Goal: Task Accomplishment & Management: Manage account settings

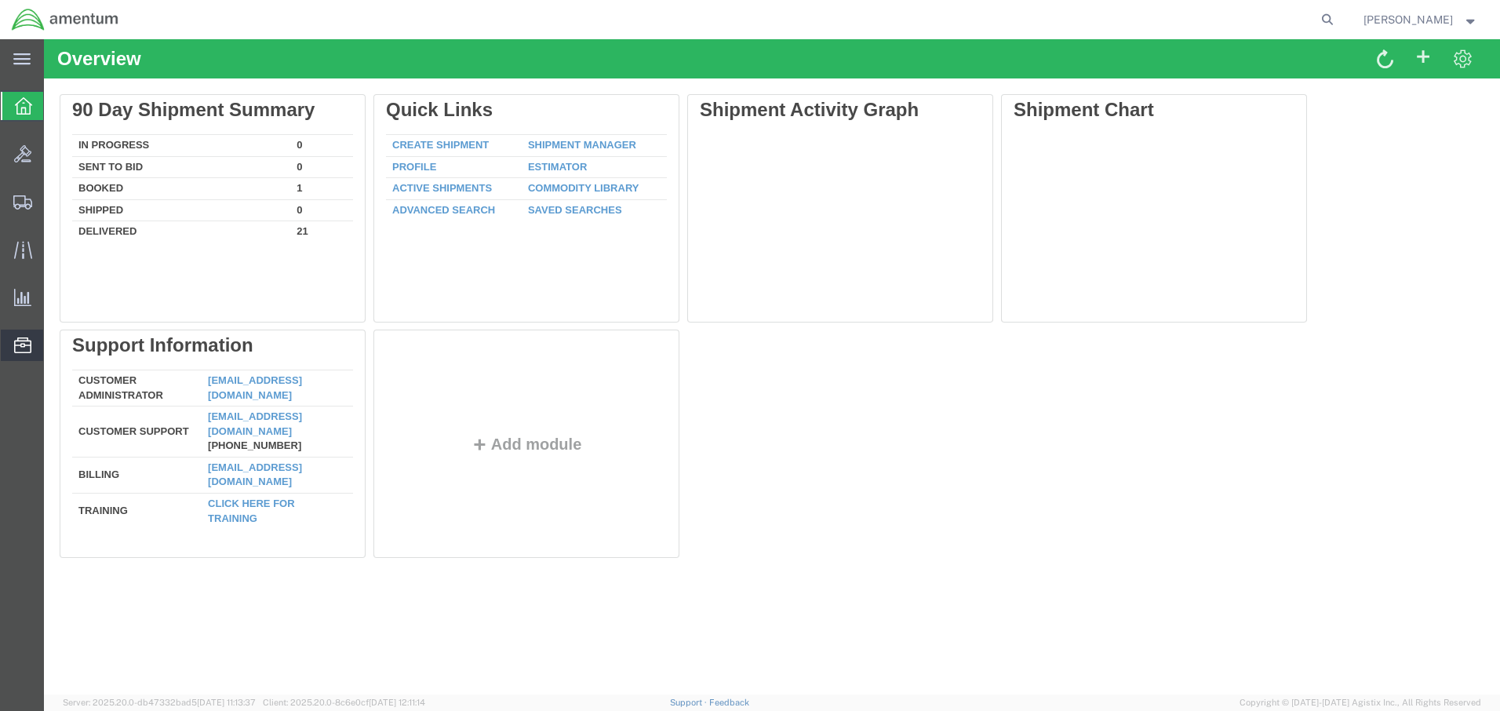
click at [0, 0] on span "Address Book" at bounding box center [0, 0] width 0 height 0
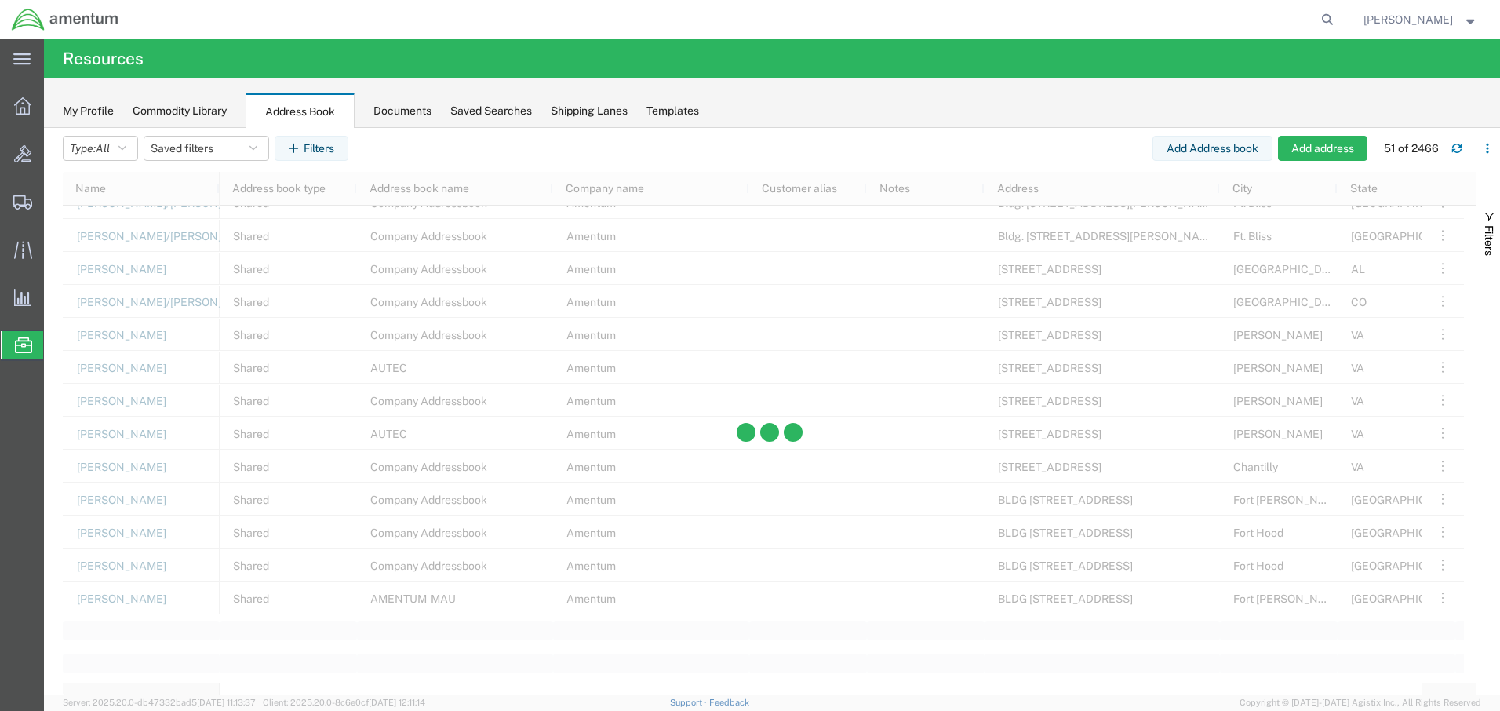
scroll to position [1271, 0]
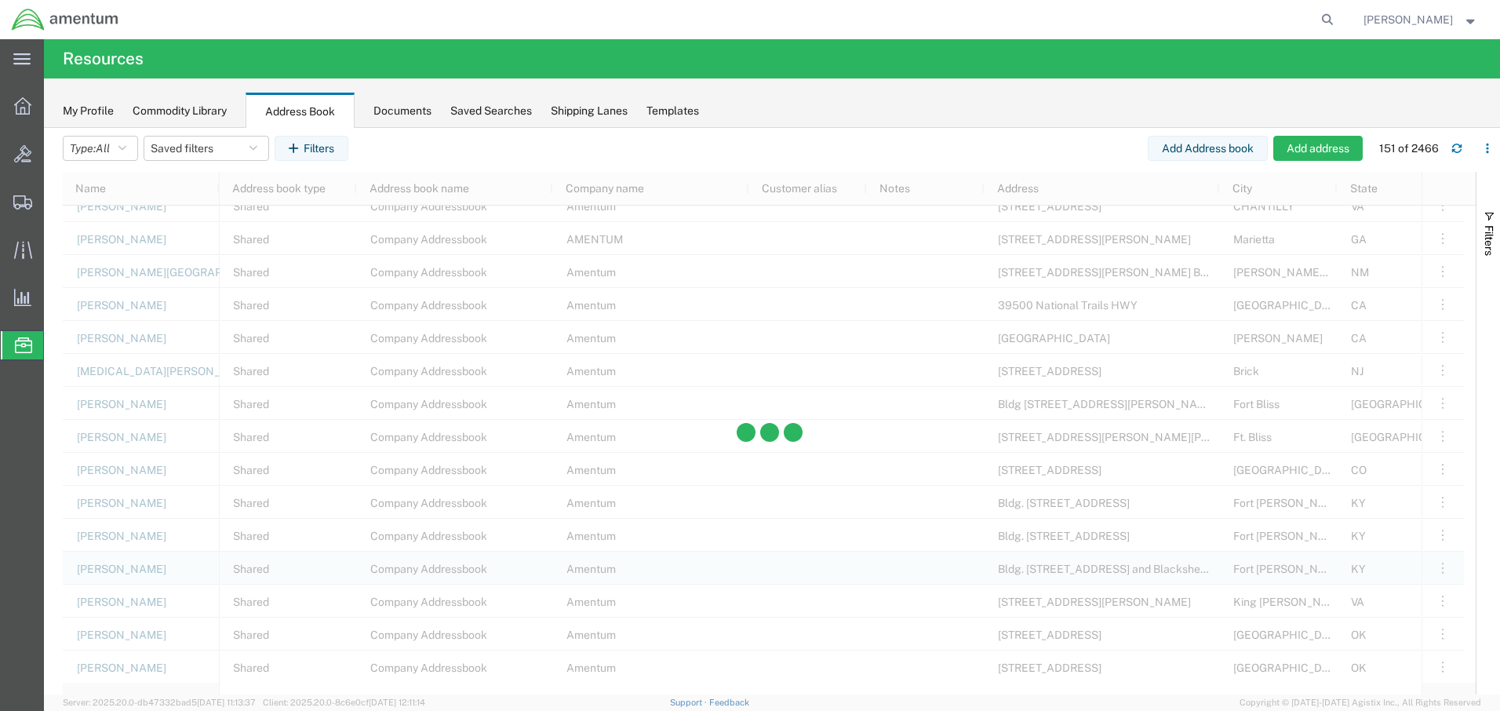
scroll to position [4475, 0]
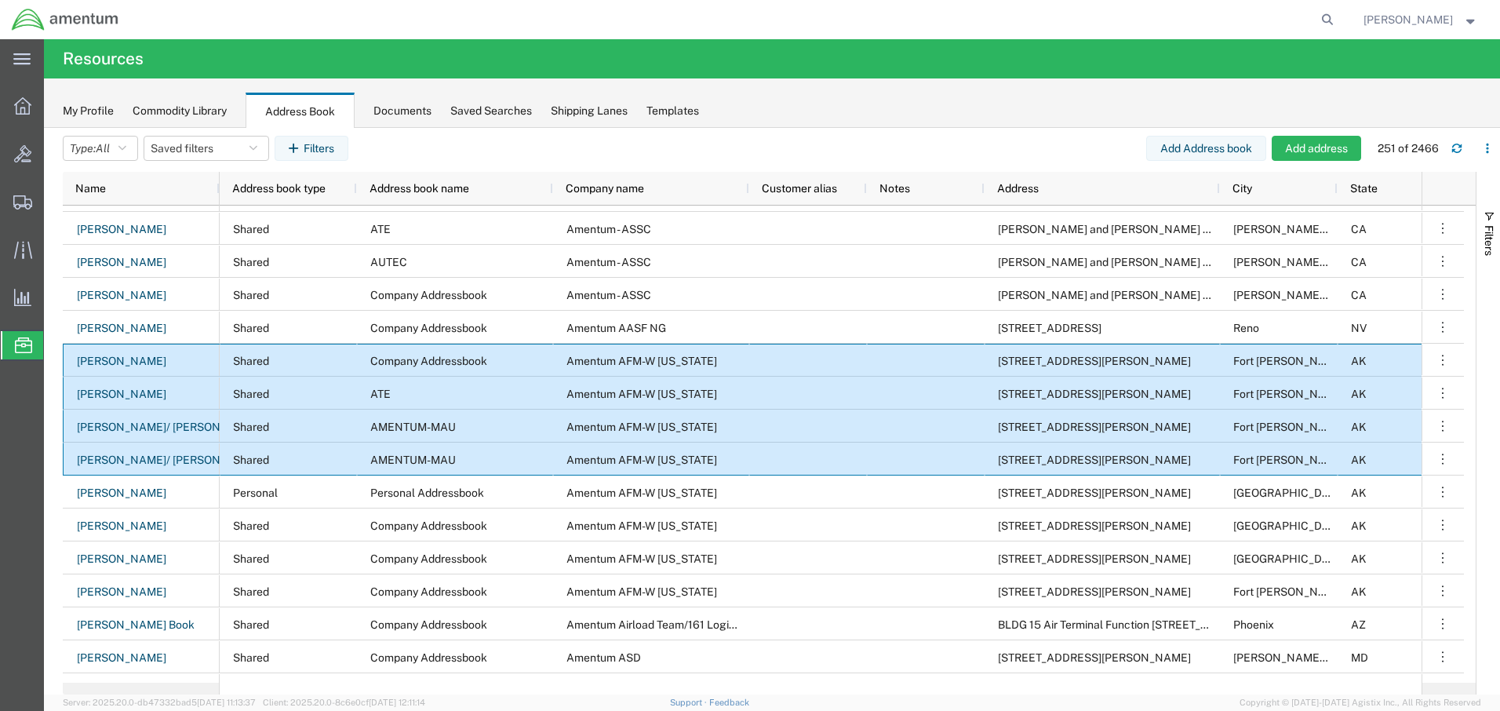
drag, startPoint x: 65, startPoint y: 359, endPoint x: 1420, endPoint y: 456, distance: 1358.7
click at [1413, 453] on div "[PERSON_NAME] [PERSON_NAME] [PERSON_NAME]/[PERSON_NAME] [PERSON_NAME]/[PERSON_N…" at bounding box center [763, 443] width 1401 height 477
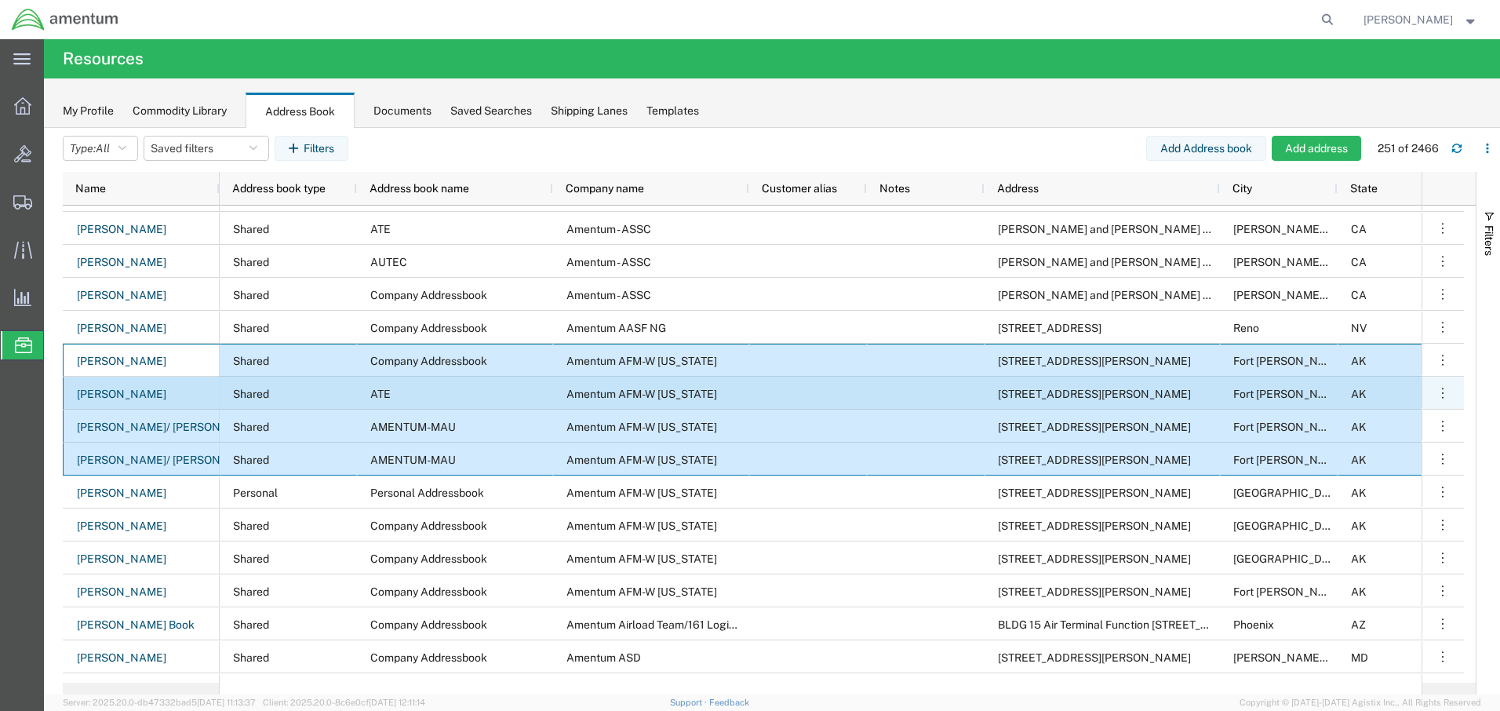
click at [309, 395] on div "Shared" at bounding box center [288, 392] width 137 height 33
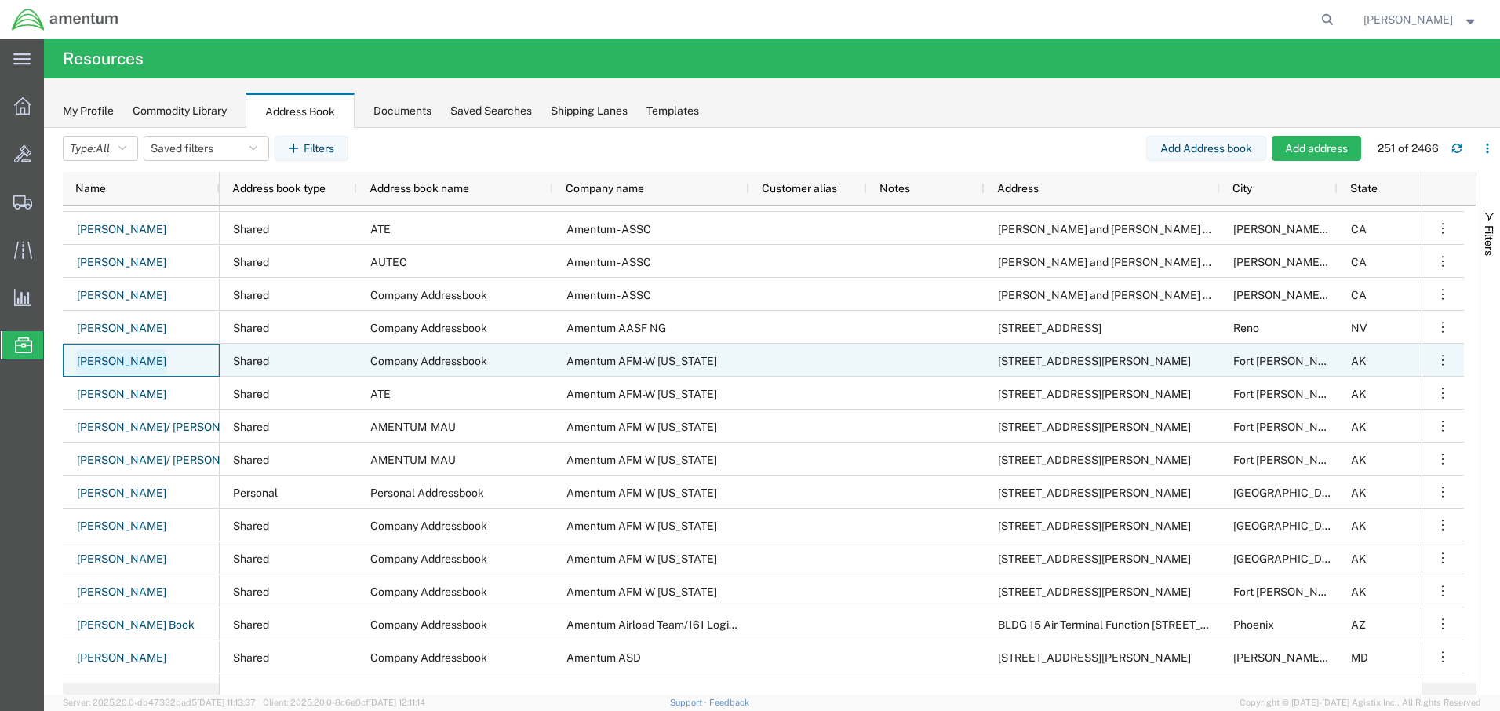
click at [124, 355] on link "[PERSON_NAME]" at bounding box center [121, 361] width 91 height 25
select select "SHARED"
select select "AK"
select select "US"
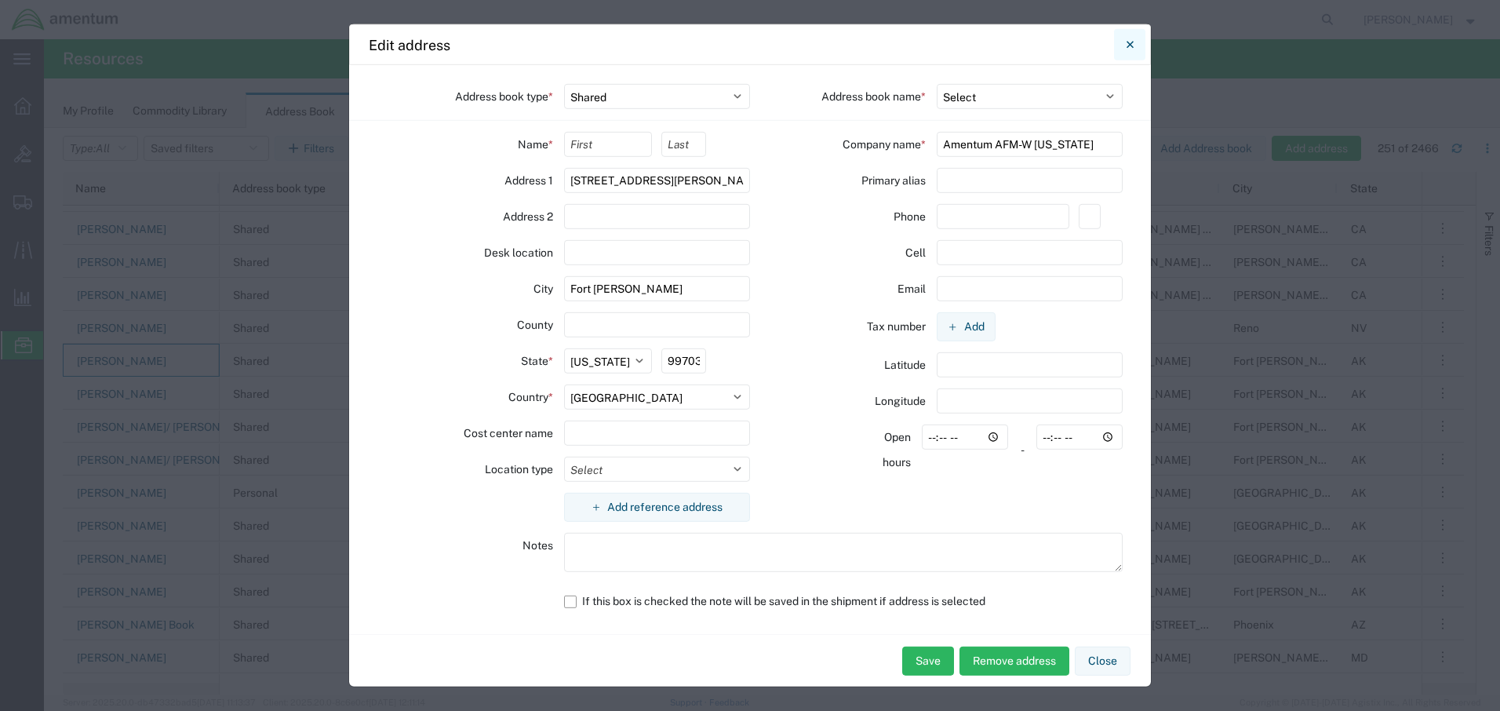
click at [1131, 44] on icon "Close" at bounding box center [1129, 44] width 7 height 19
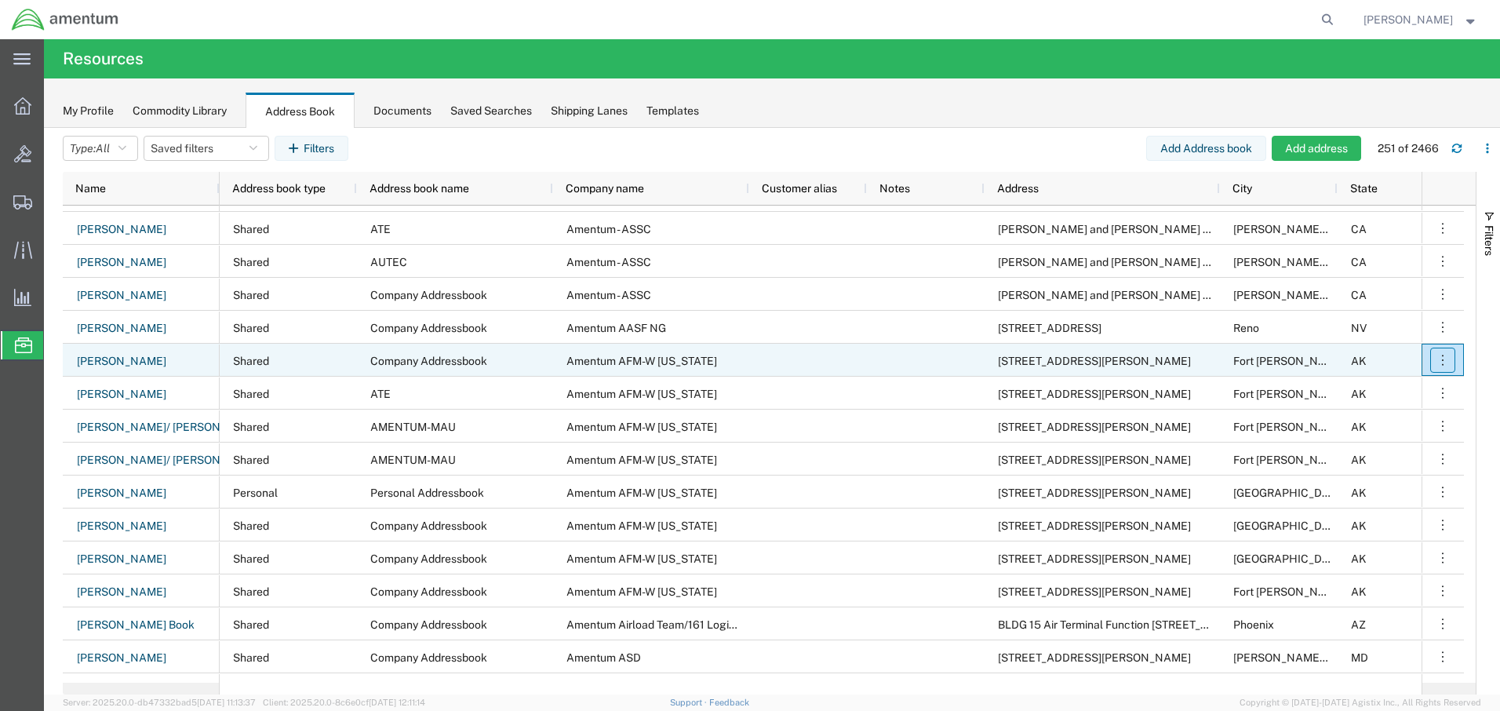
click at [1448, 362] on icon "button" at bounding box center [1442, 360] width 16 height 16
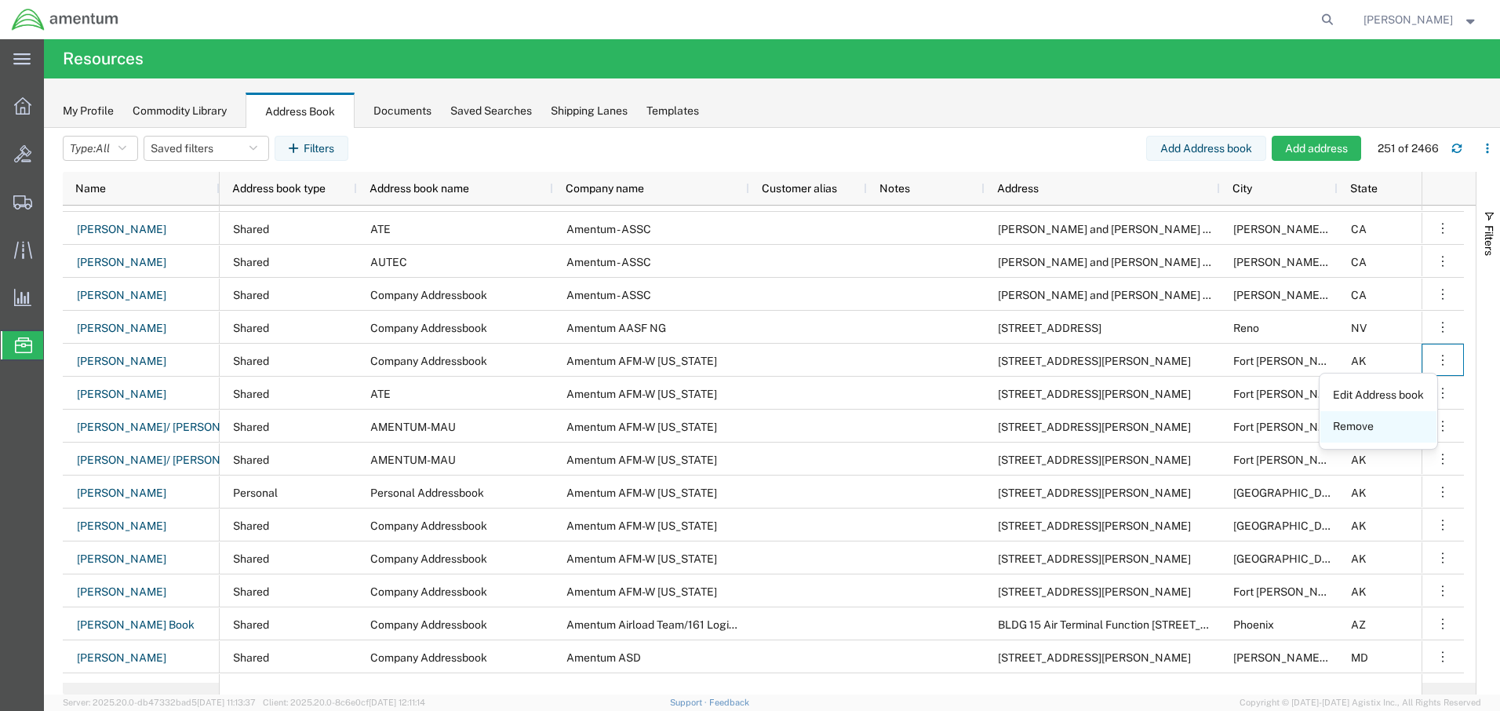
click at [1373, 425] on link "Remove" at bounding box center [1378, 427] width 116 height 28
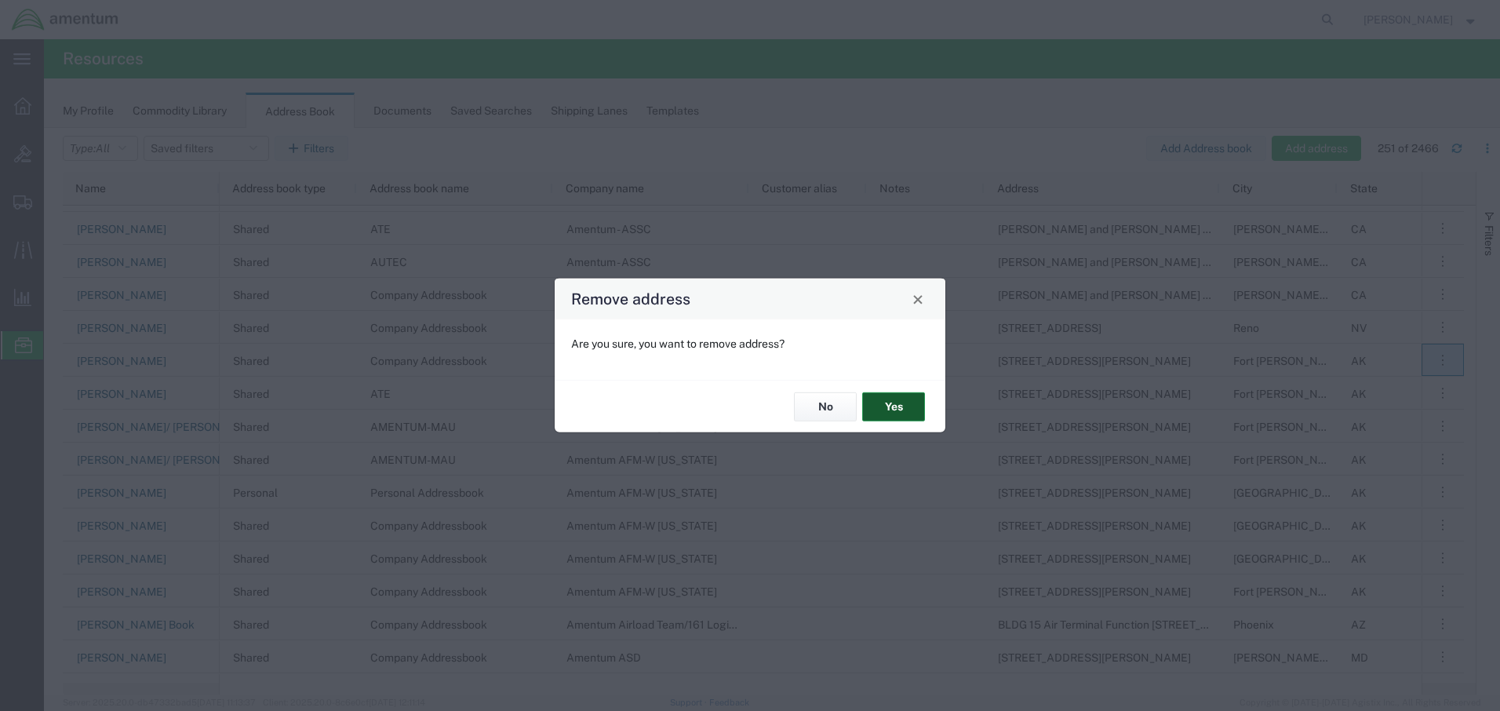
click at [911, 409] on button "Yes" at bounding box center [893, 406] width 63 height 29
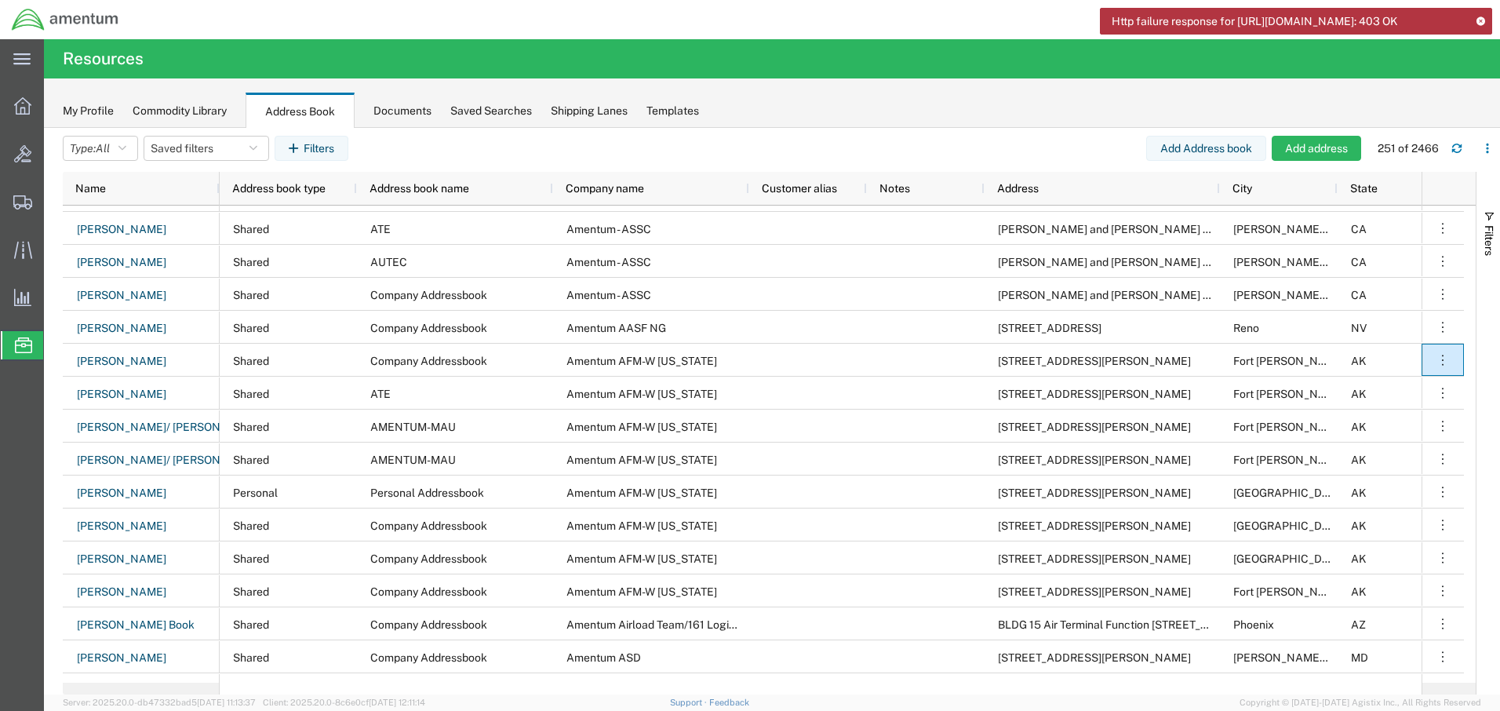
drag, startPoint x: 1111, startPoint y: 16, endPoint x: 1258, endPoint y: 51, distance: 150.7
click at [1257, 30] on span "Http failure response for [URL][DOMAIN_NAME]: 403 OK" at bounding box center [1254, 21] width 286 height 16
drag, startPoint x: 1257, startPoint y: 49, endPoint x: 1242, endPoint y: 33, distance: 22.7
click at [1480, 20] on icon at bounding box center [1479, 20] width 11 height 9
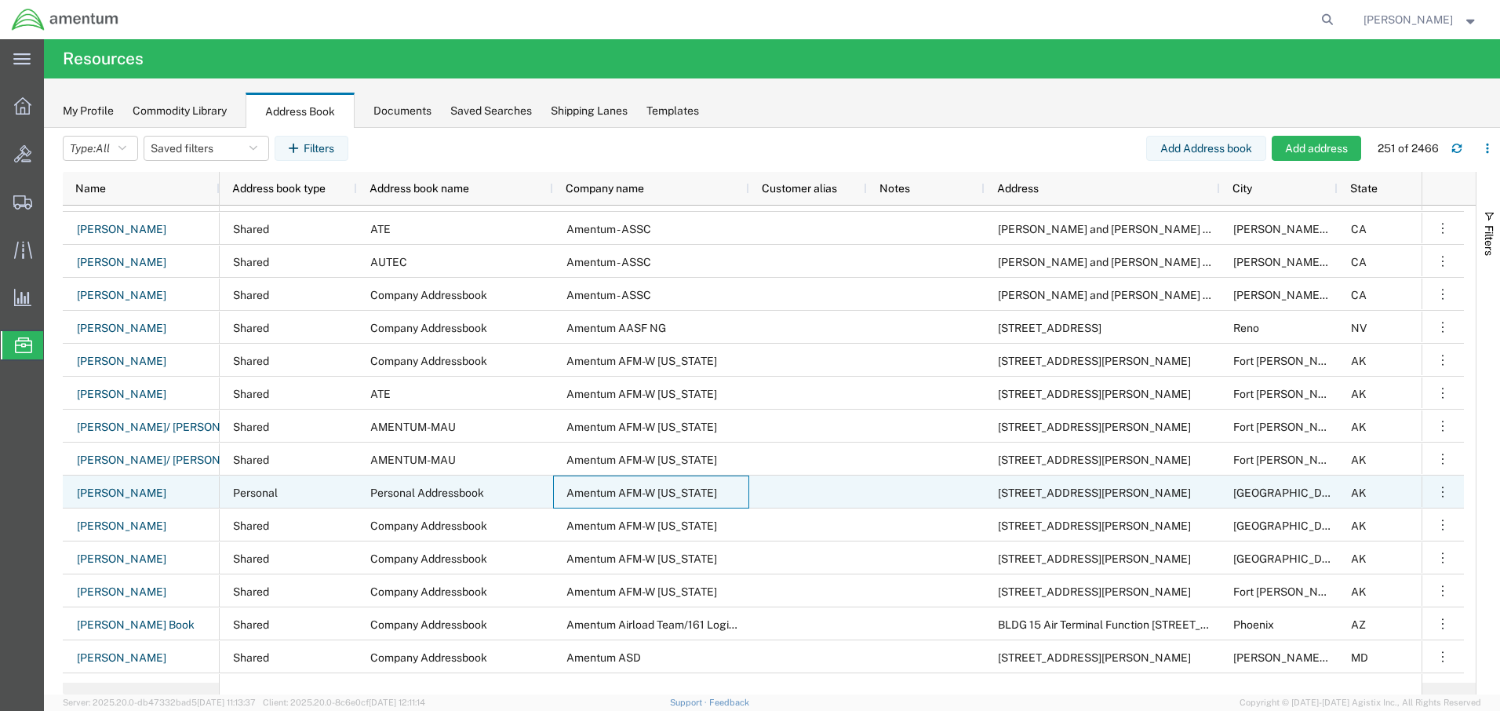
click at [569, 489] on span "Amentum AFM-W [US_STATE]" at bounding box center [641, 492] width 151 height 13
click at [513, 490] on div "Personal Addressbook" at bounding box center [455, 491] width 196 height 33
click at [137, 493] on link "[PERSON_NAME]" at bounding box center [121, 493] width 91 height 25
select select "US"
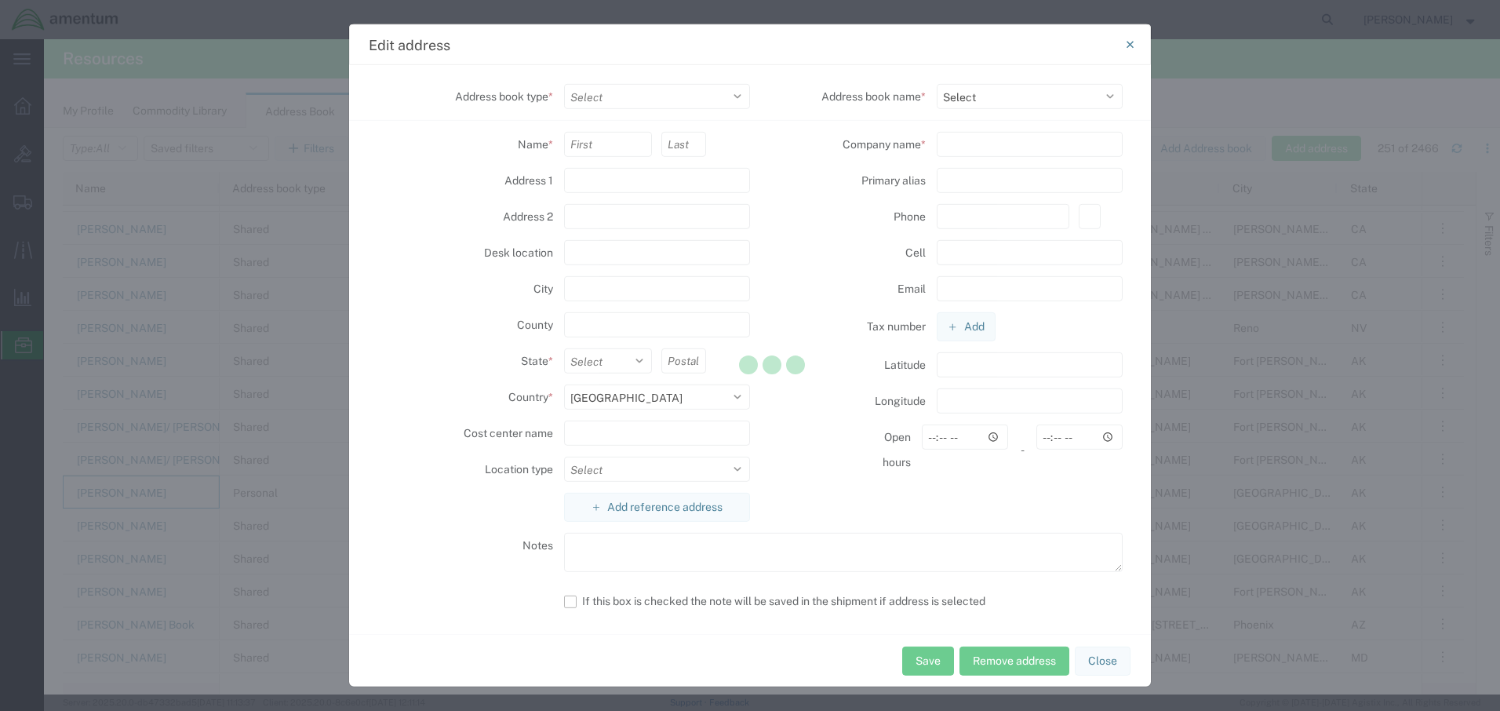
select select "PERSONAL"
type input "[STREET_ADDRESS][PERSON_NAME]"
type input "HGR7/Room 125"
type input "[GEOGRAPHIC_DATA][PERSON_NAME]"
type input "99703"
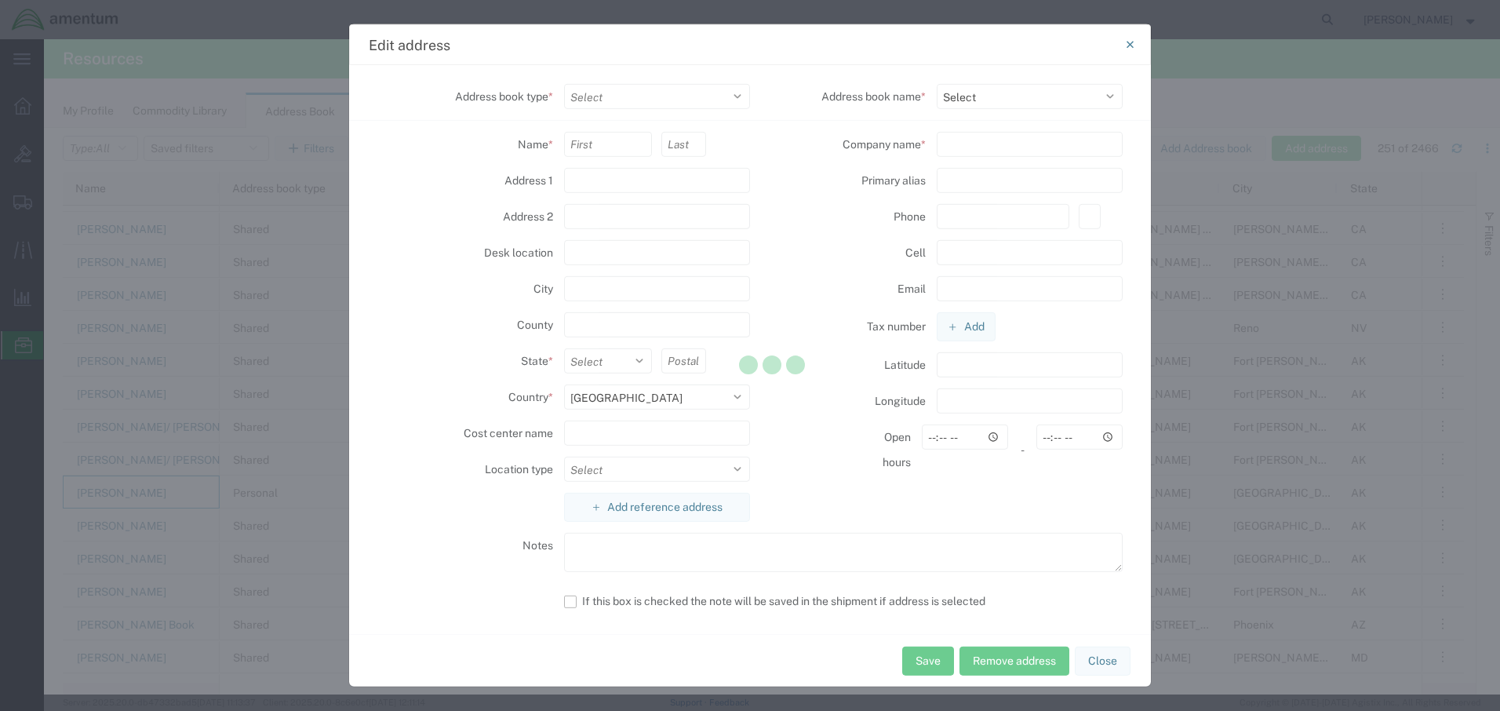
select select
type input "Amentum AFM-W [US_STATE]"
select select "111697"
select select "AK"
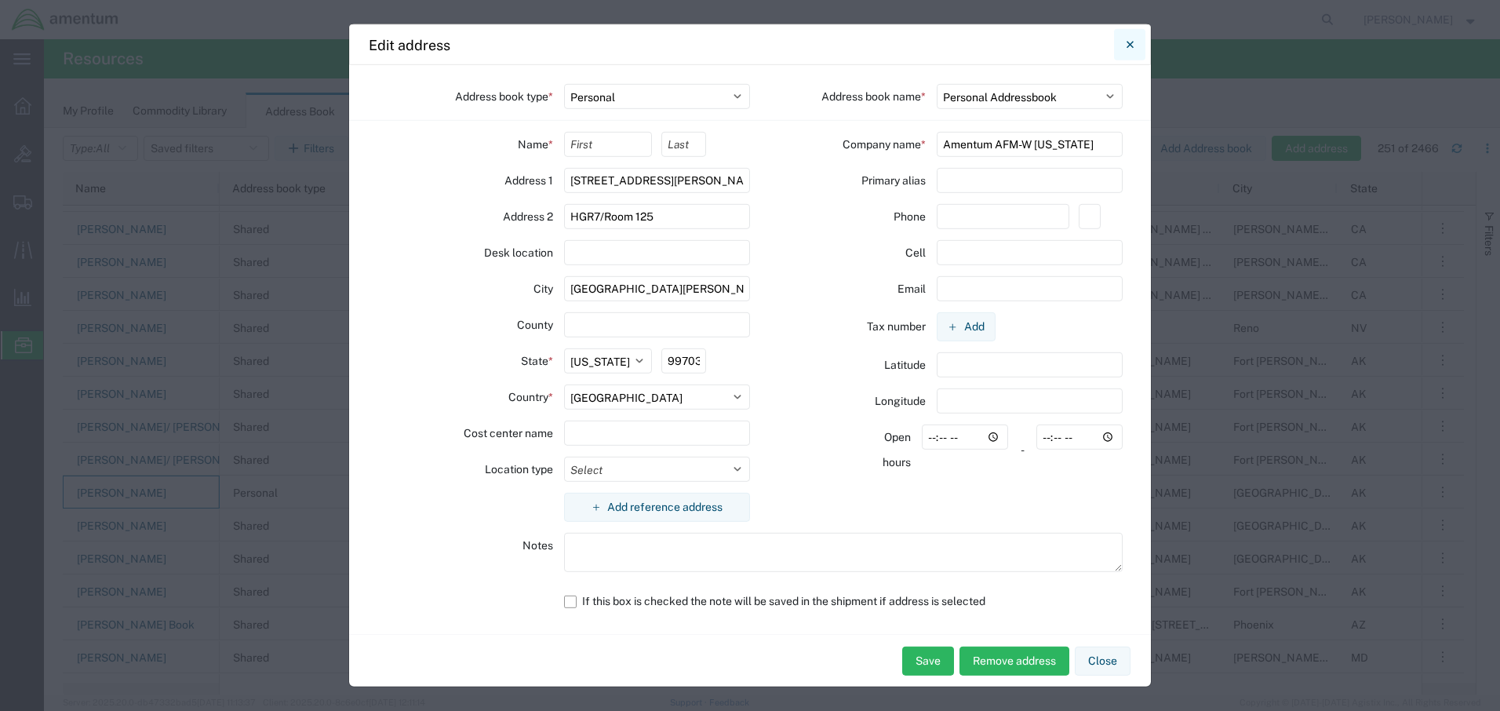
click at [1130, 42] on icon "Close" at bounding box center [1129, 44] width 7 height 19
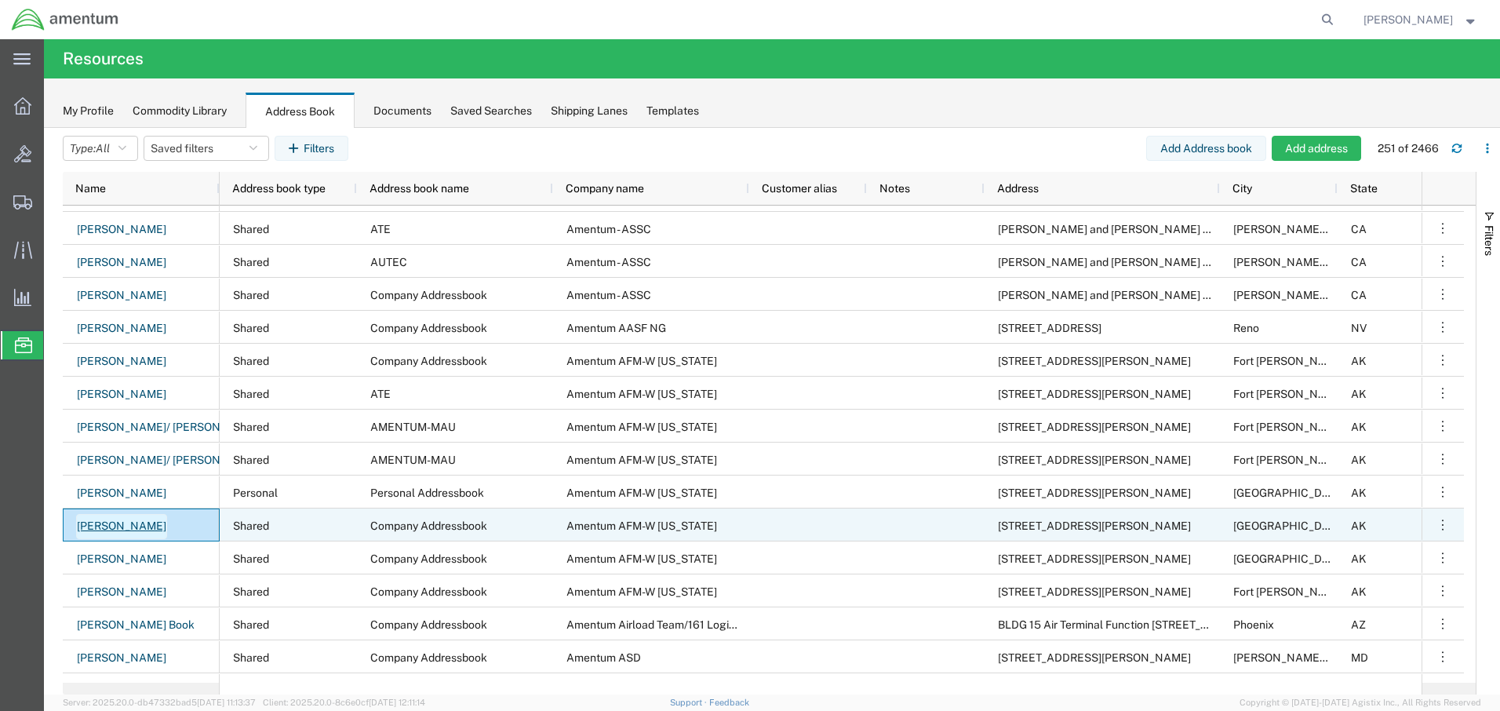
click at [122, 522] on link "[PERSON_NAME]" at bounding box center [121, 526] width 91 height 25
select select "US"
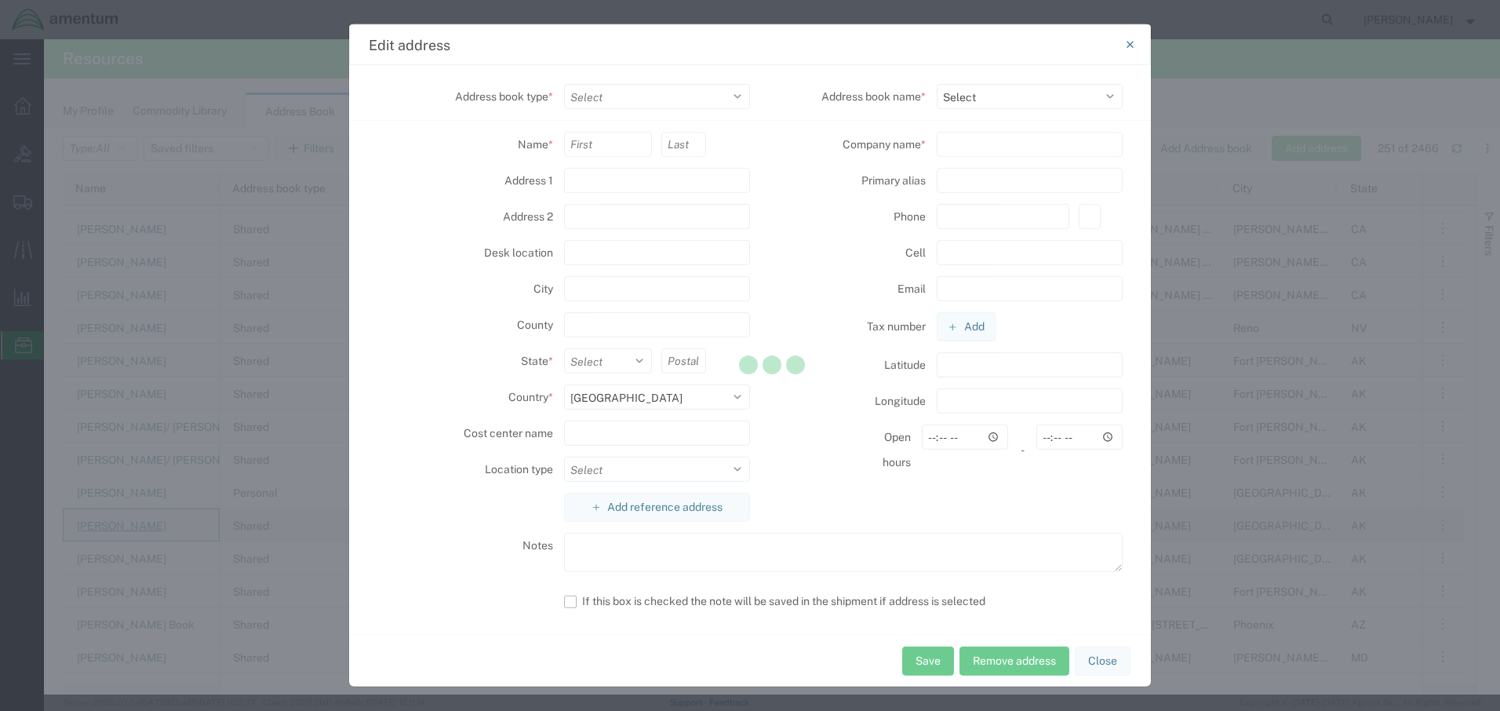
select select "SHARED"
type input "[STREET_ADDRESS][PERSON_NAME]"
type input "HGR7/Room 125"
type input "[GEOGRAPHIC_DATA][PERSON_NAME]"
type input "99703"
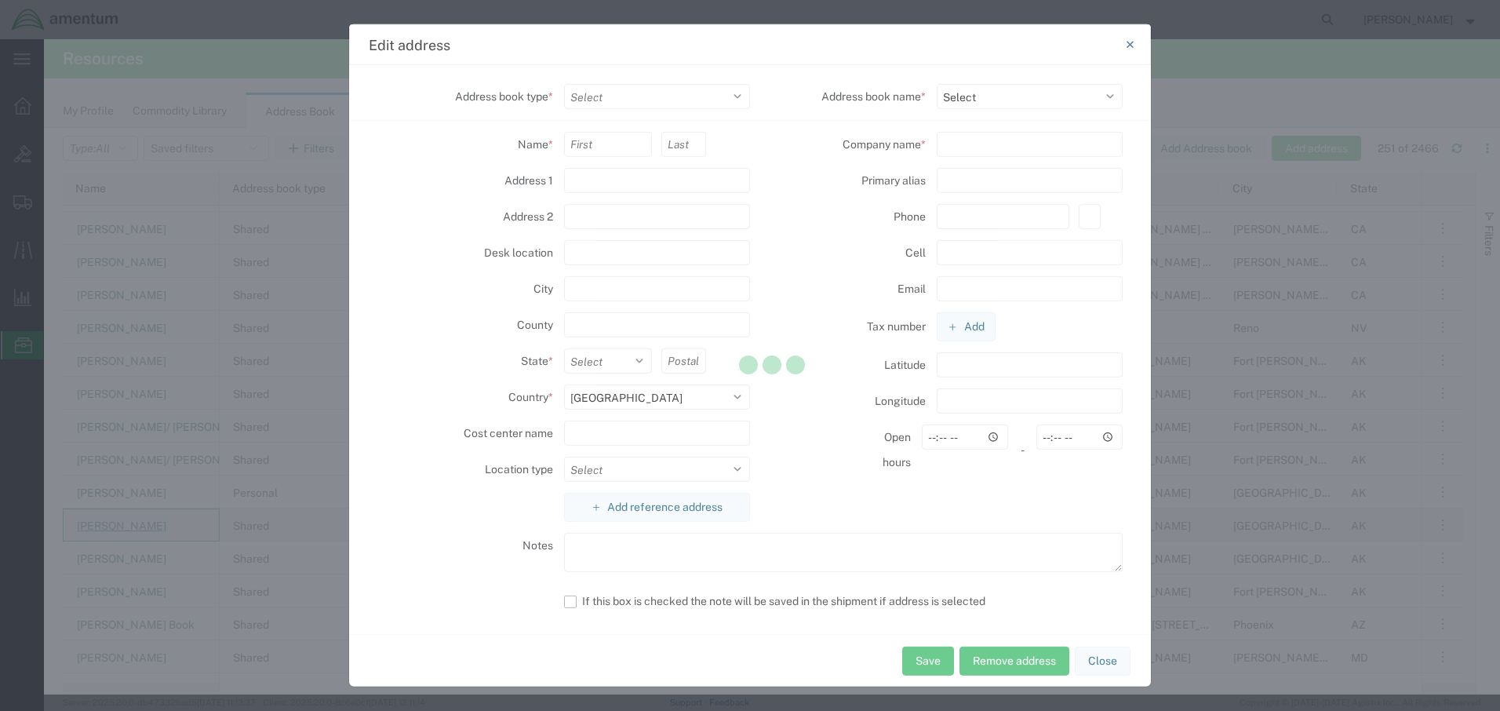
select select
type input "Amentum AFM-W [US_STATE]"
select select "18586"
select select "AK"
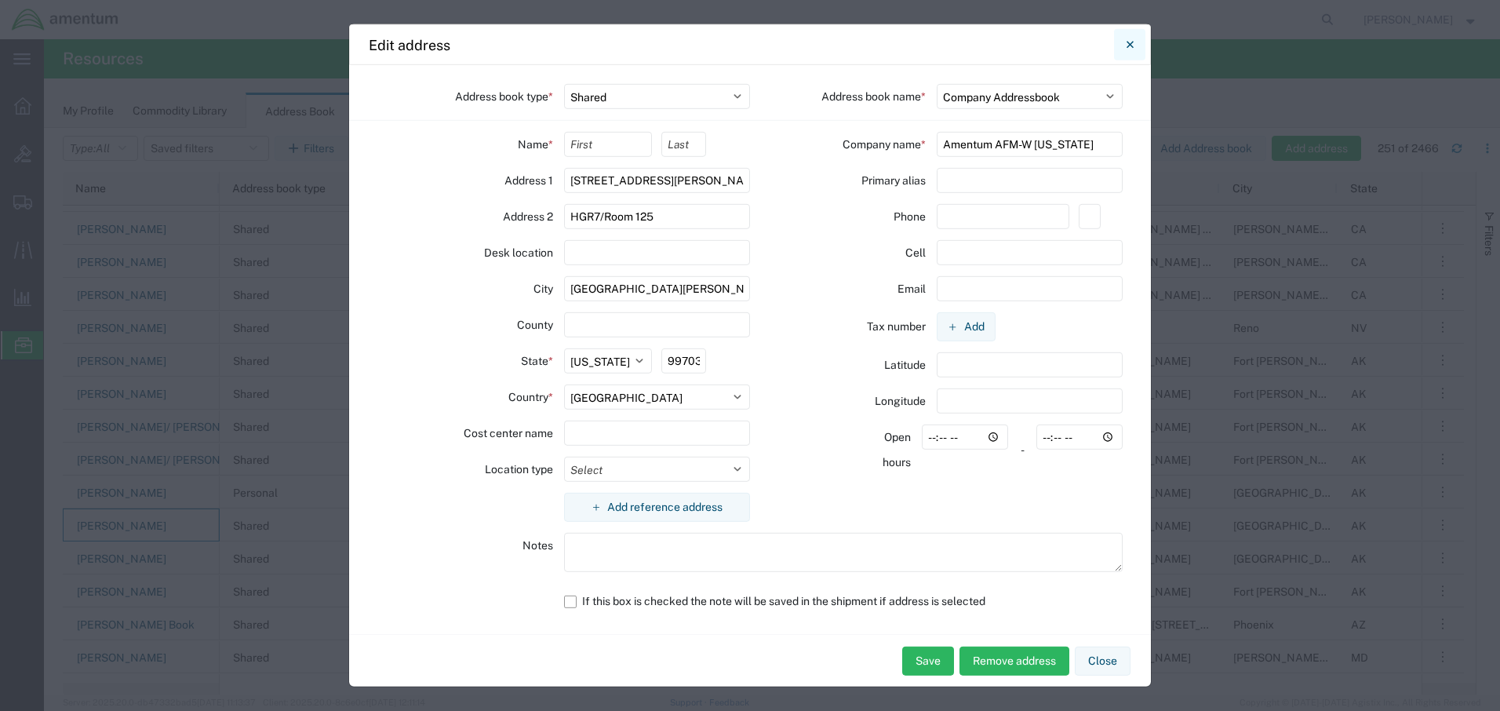
click at [1131, 40] on icon "Close" at bounding box center [1129, 44] width 7 height 19
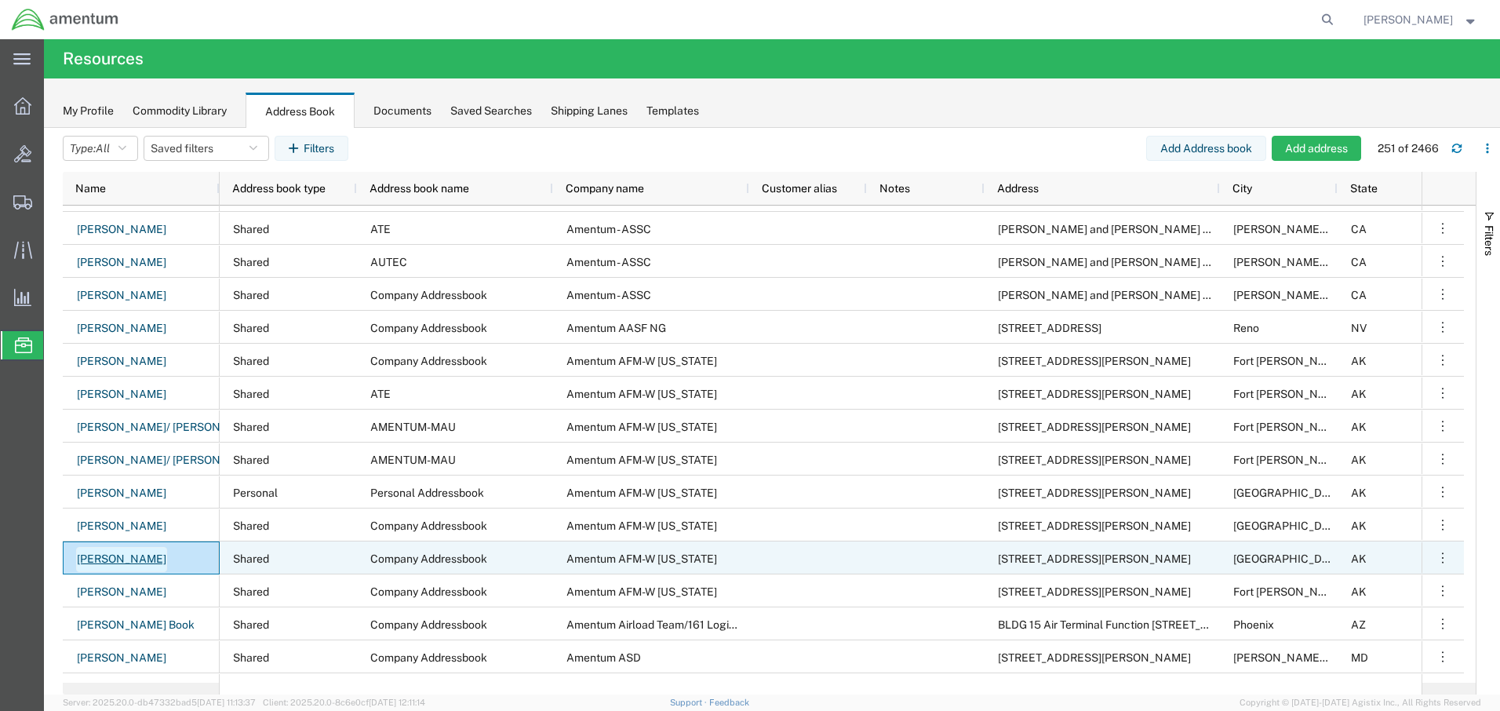
click at [120, 558] on link "[PERSON_NAME]" at bounding box center [121, 559] width 91 height 25
select select "SHARED"
select select "18586"
select select "AK"
select select "US"
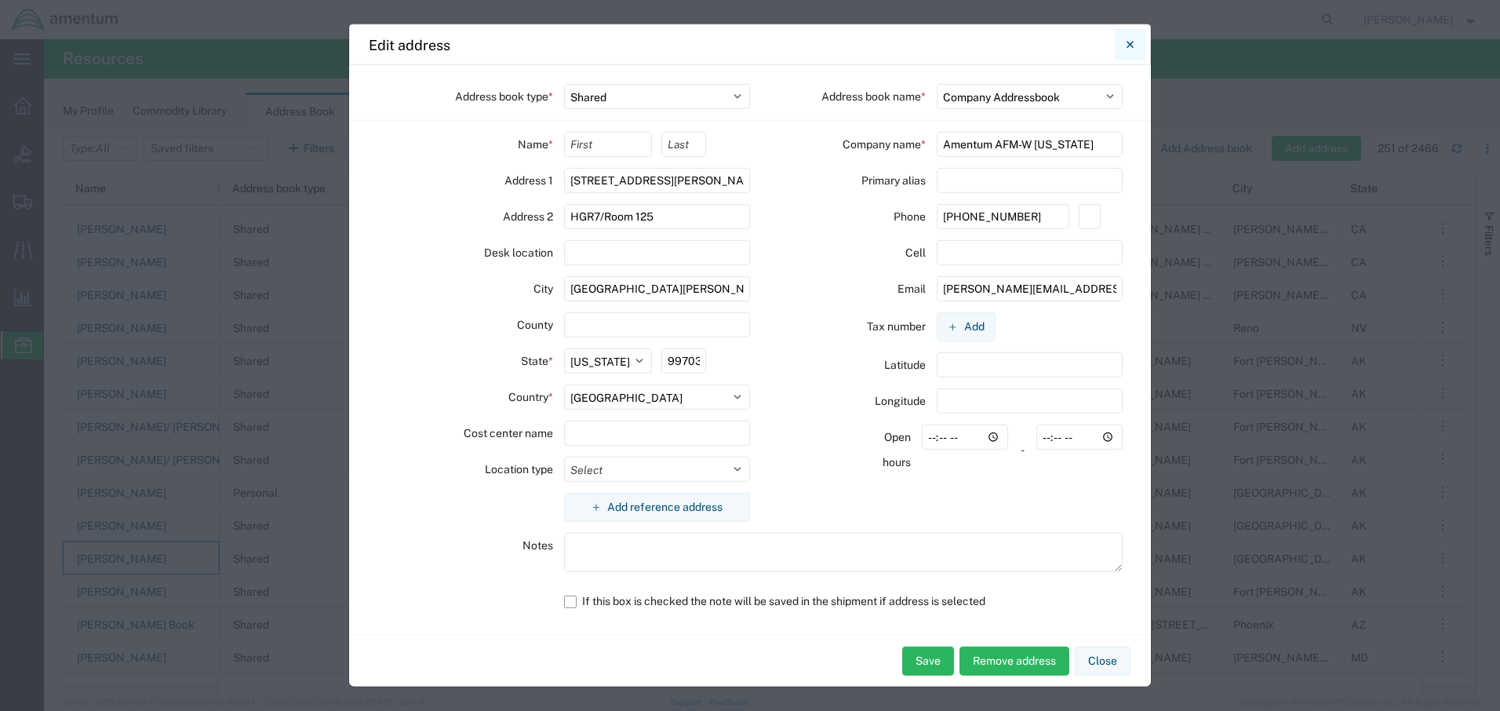
click at [1129, 43] on icon "Close" at bounding box center [1129, 44] width 7 height 19
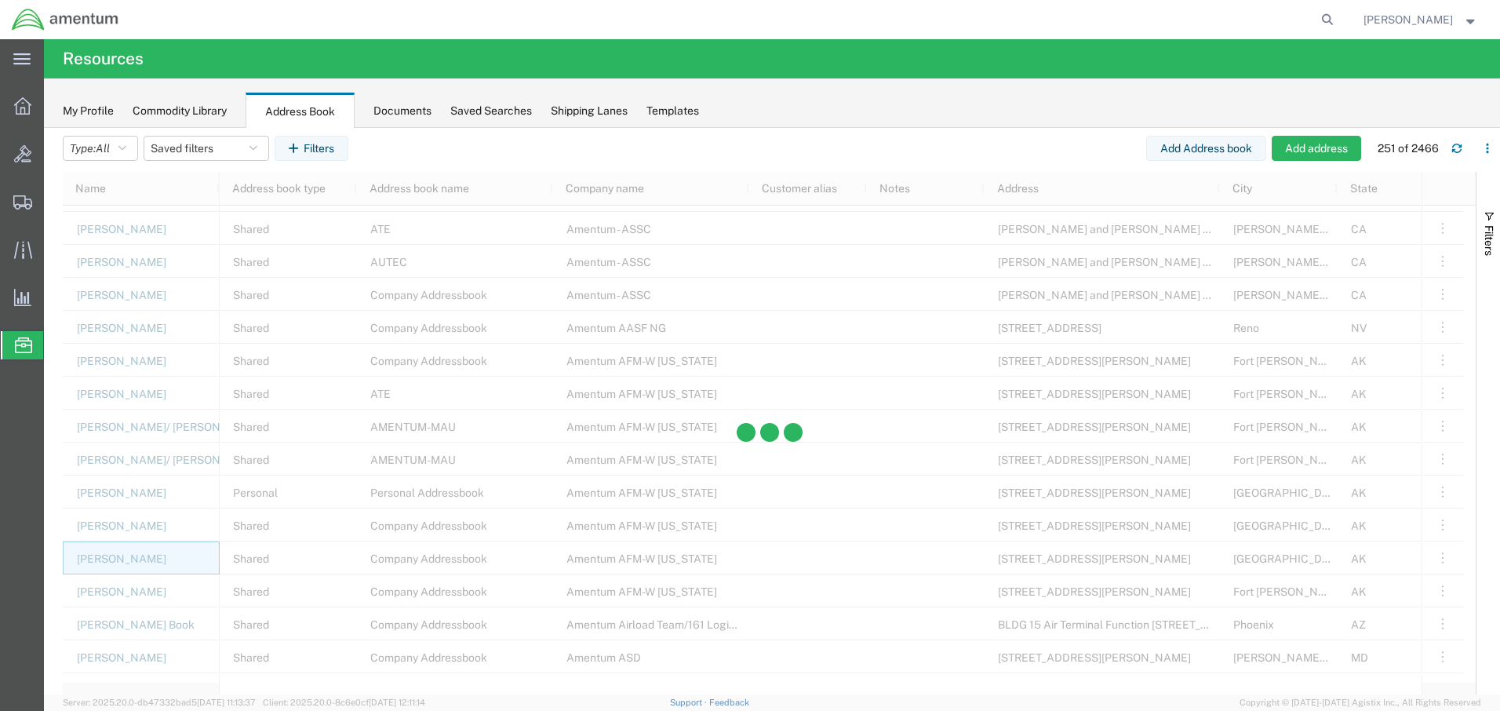
scroll to position [7608, 0]
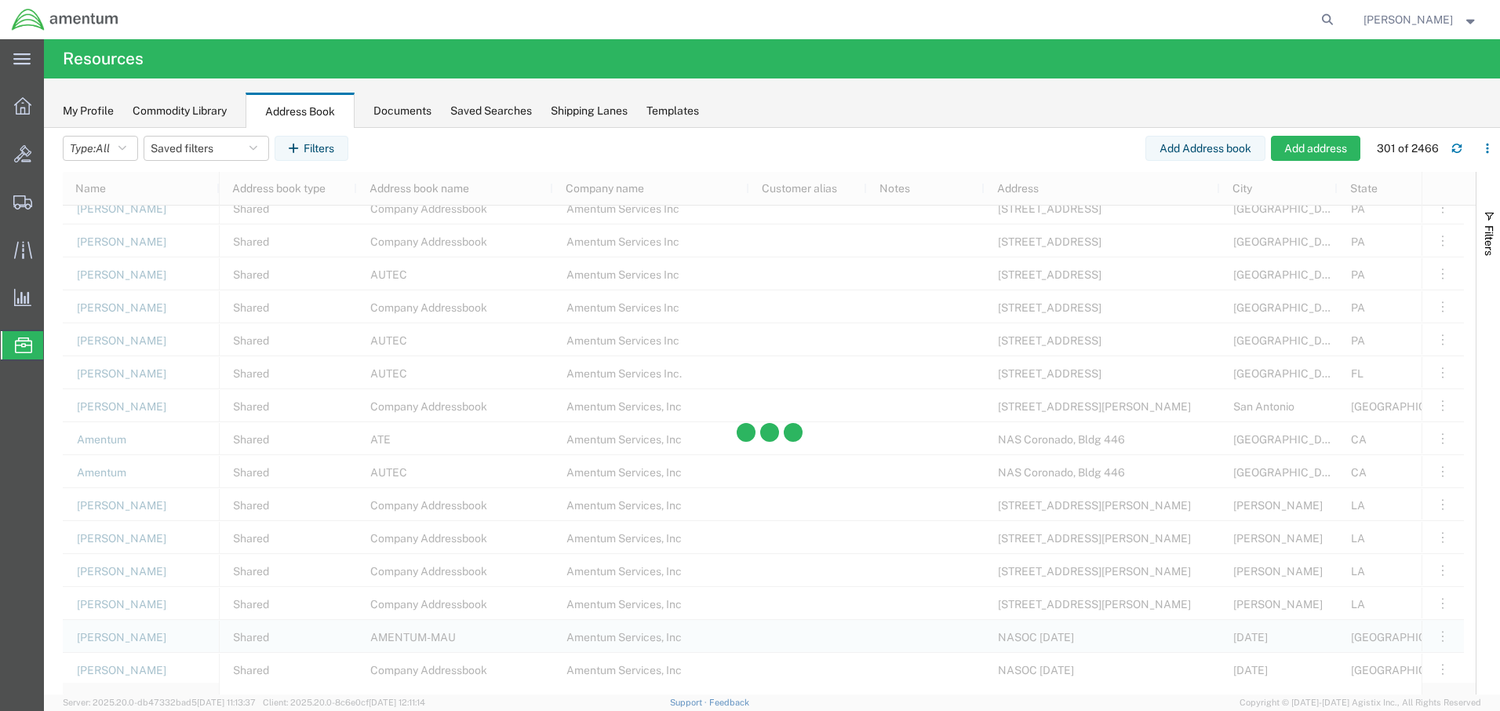
scroll to position [9176, 0]
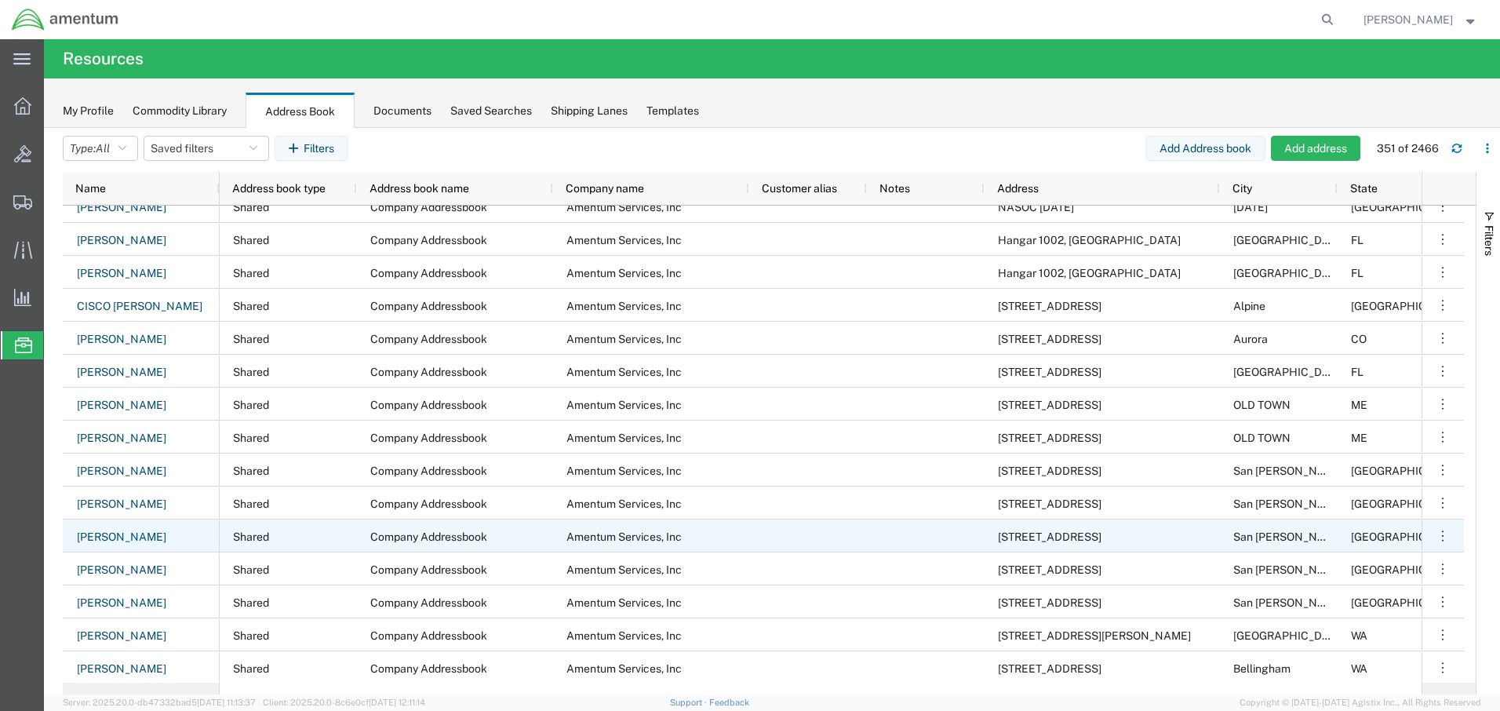
scroll to position [9804, 0]
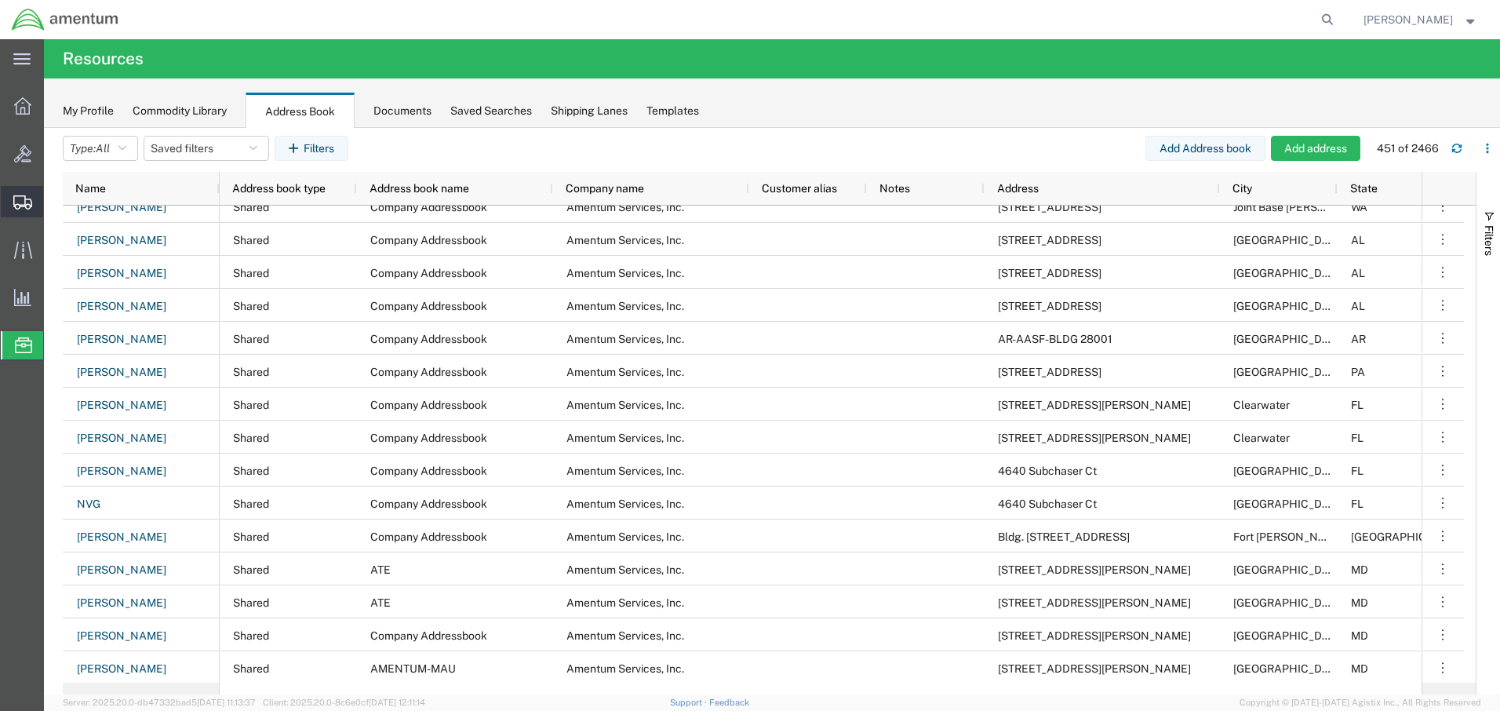
click at [24, 198] on icon at bounding box center [22, 202] width 19 height 14
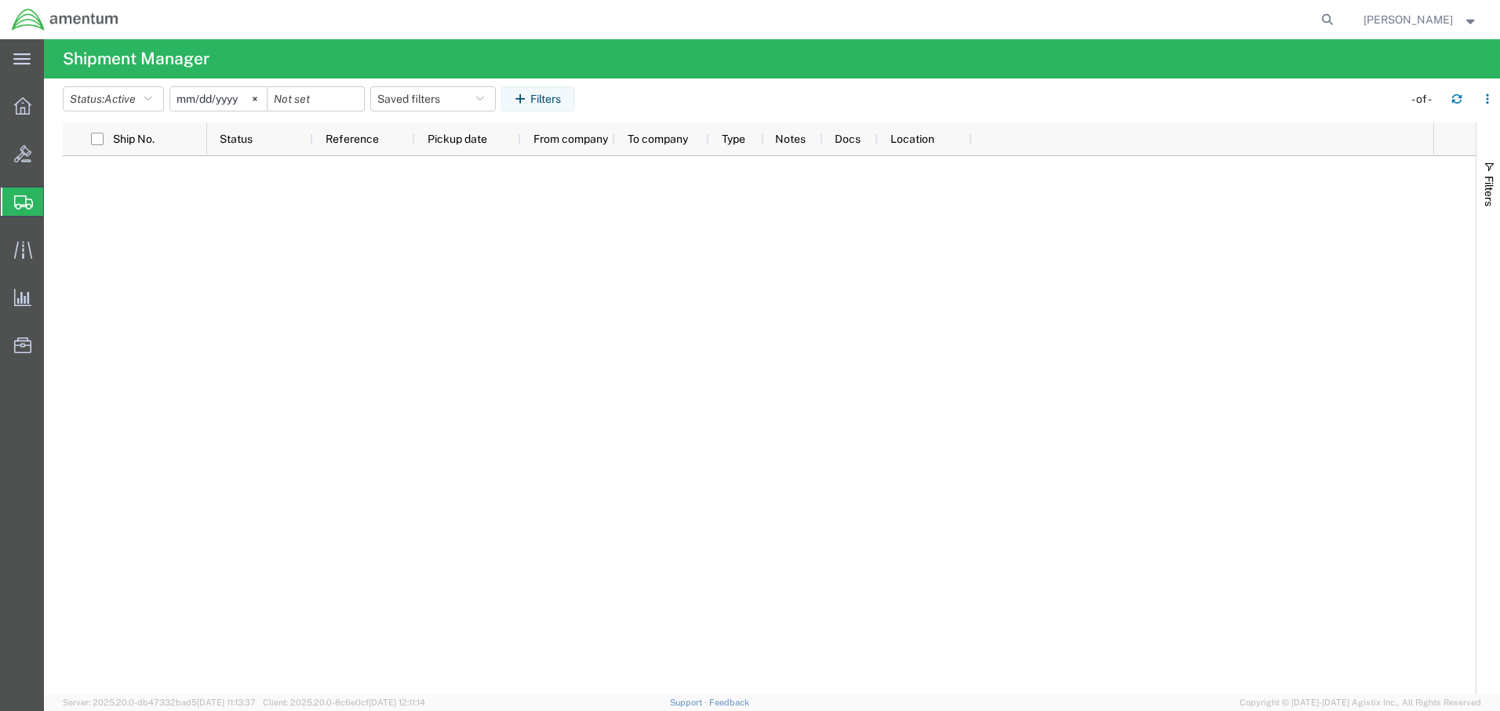
click at [0, 0] on span "Create Shipment" at bounding box center [0, 0] width 0 height 0
